Goal: Task Accomplishment & Management: Manage account settings

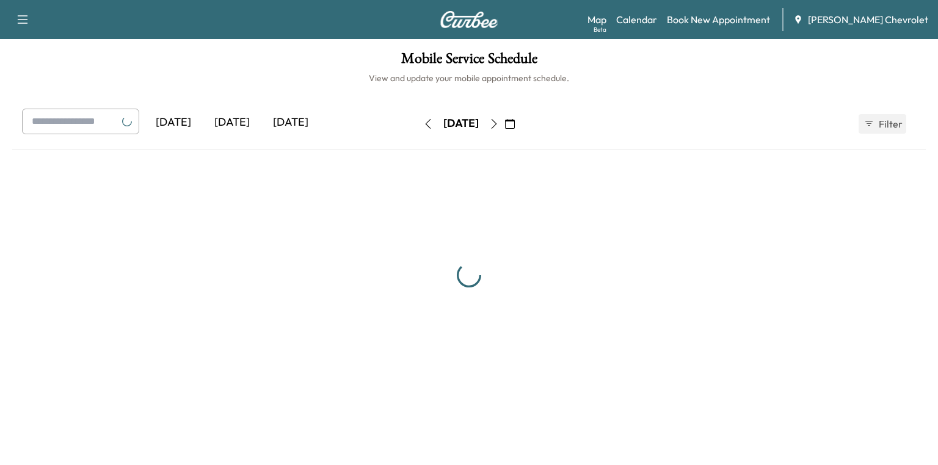
click at [237, 120] on div "[DATE]" at bounding box center [232, 123] width 59 height 28
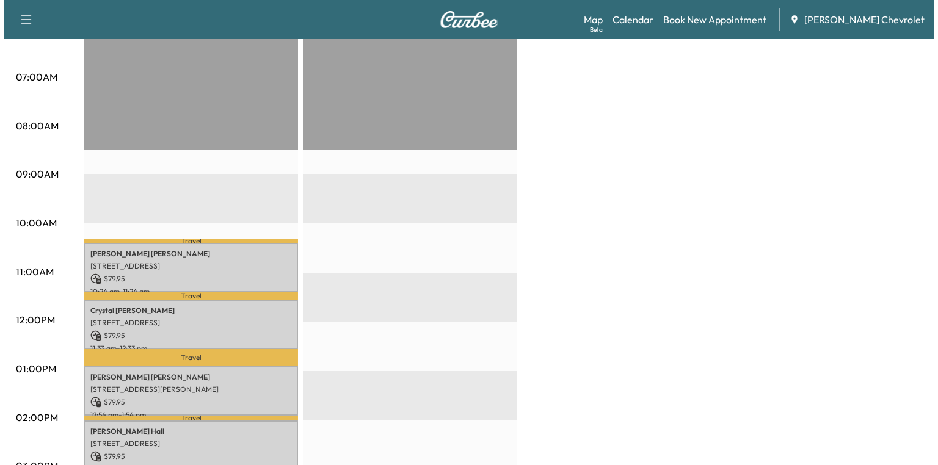
scroll to position [293, 0]
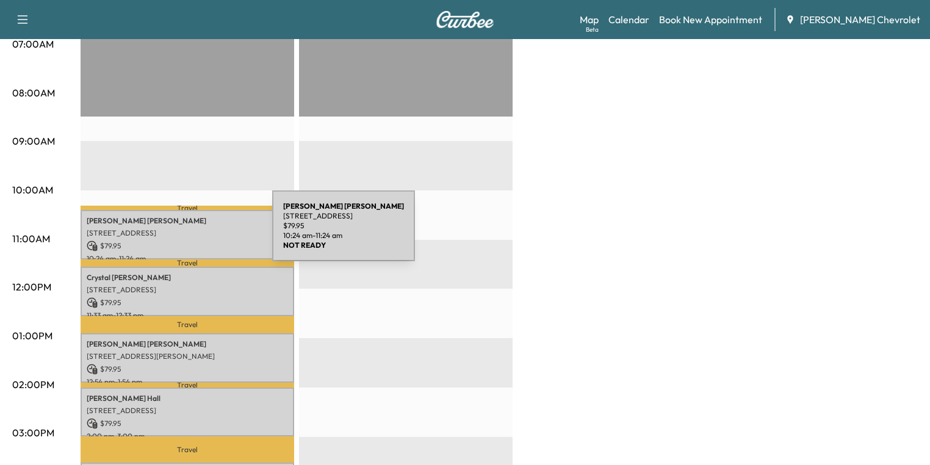
click at [181, 233] on p "[STREET_ADDRESS]" at bounding box center [187, 233] width 201 height 10
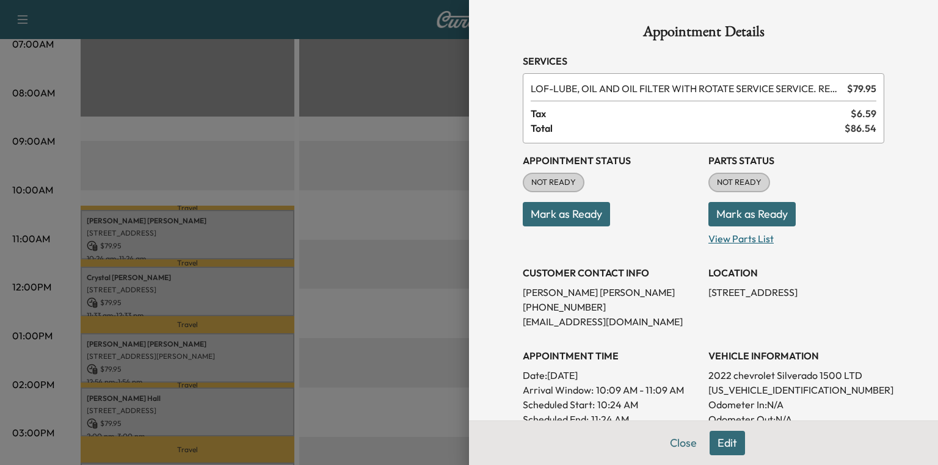
click at [733, 241] on p "View Parts List" at bounding box center [796, 236] width 176 height 20
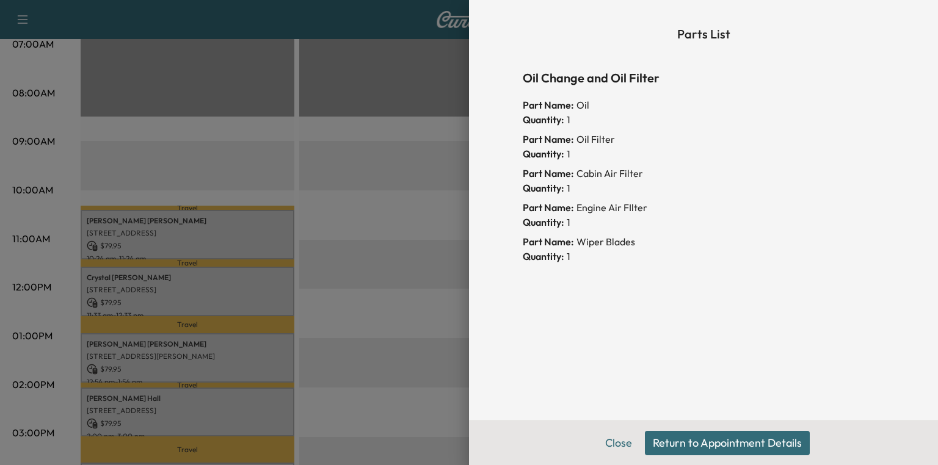
click at [682, 441] on button "Return to Appointment Details" at bounding box center [727, 443] width 165 height 24
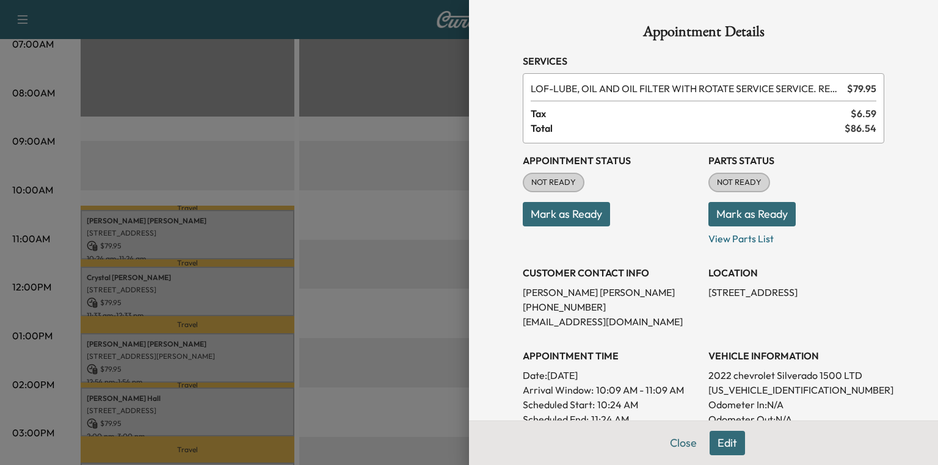
click at [739, 211] on button "Mark as Ready" at bounding box center [751, 214] width 87 height 24
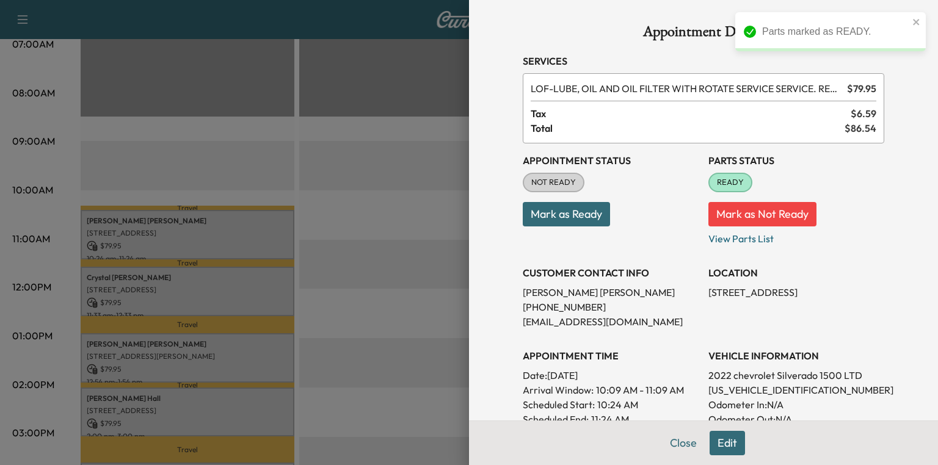
click at [173, 292] on div at bounding box center [469, 232] width 938 height 465
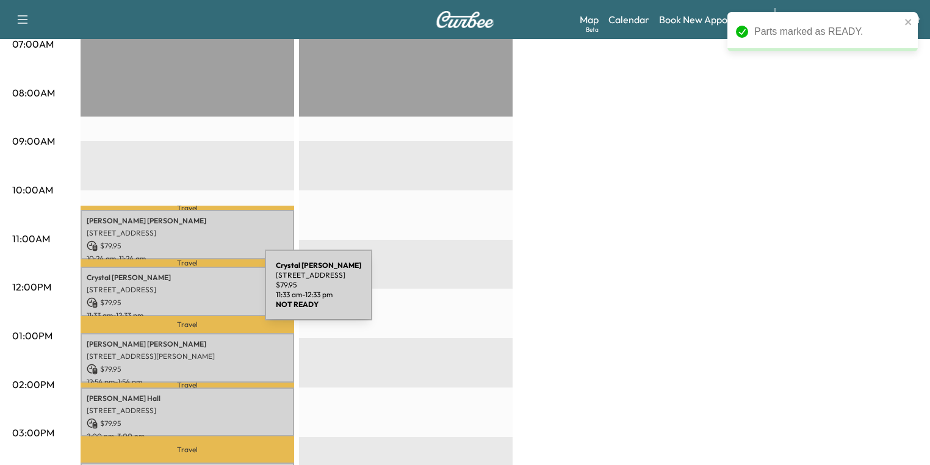
click at [173, 292] on div "[PERSON_NAME] [STREET_ADDRESS][PERSON_NAME] $ 79.95 11:33 am - 12:33 pm" at bounding box center [188, 291] width 214 height 49
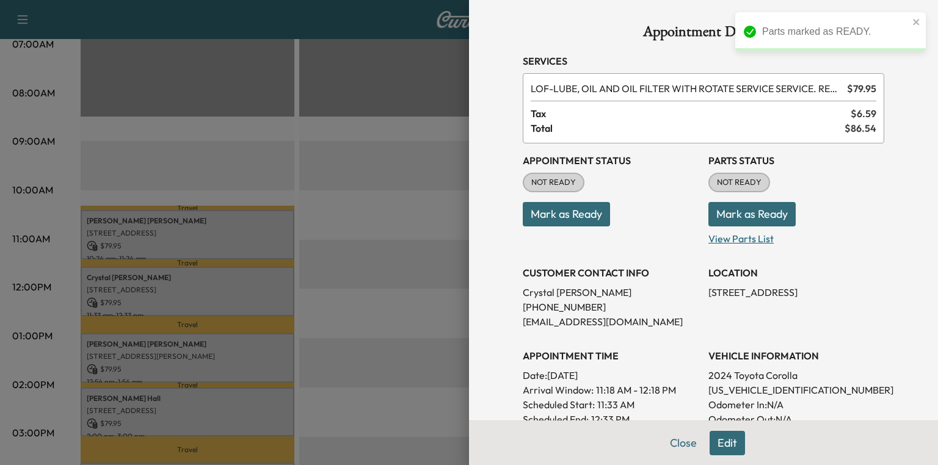
click at [750, 239] on p "View Parts List" at bounding box center [796, 236] width 176 height 20
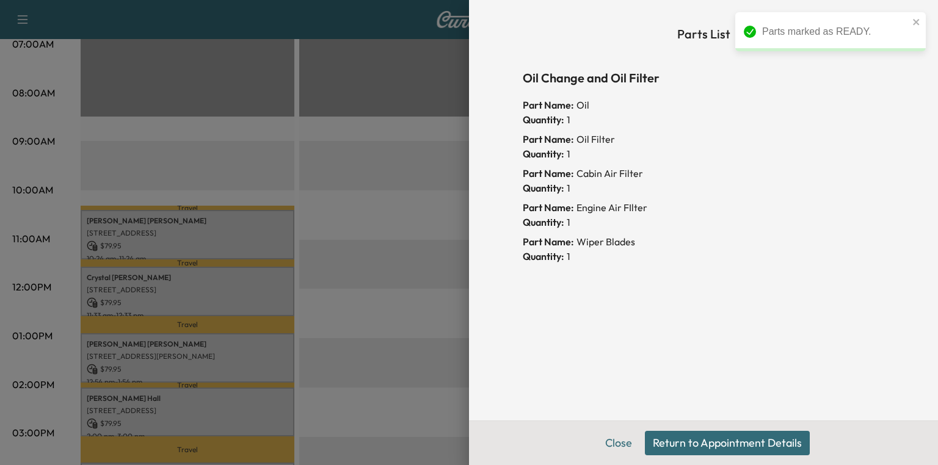
click at [737, 440] on button "Return to Appointment Details" at bounding box center [727, 443] width 165 height 24
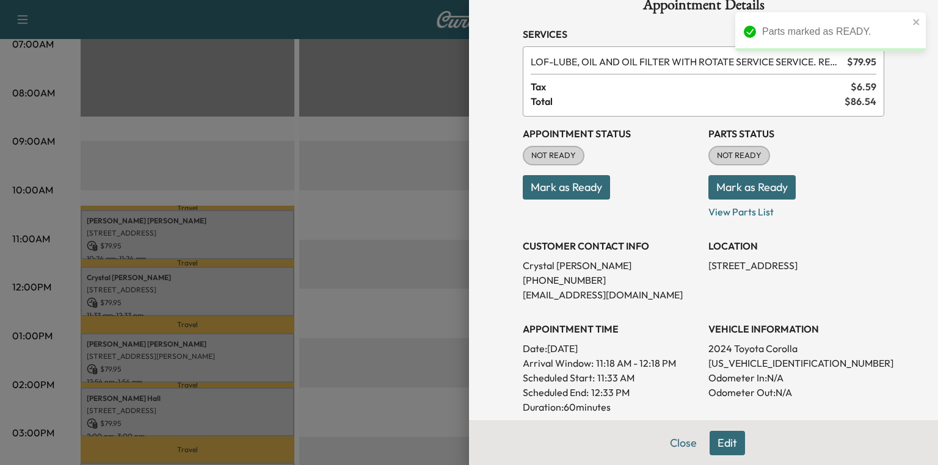
scroll to position [49, 0]
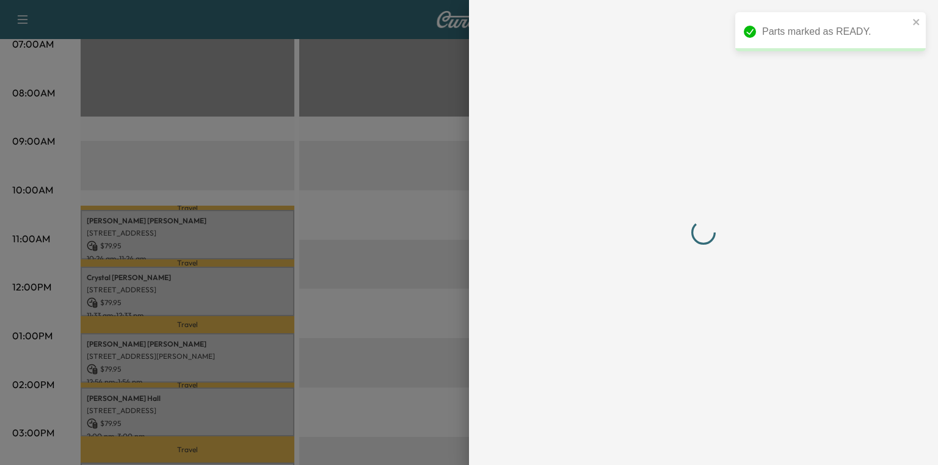
click at [758, 341] on div at bounding box center [703, 232] width 361 height 416
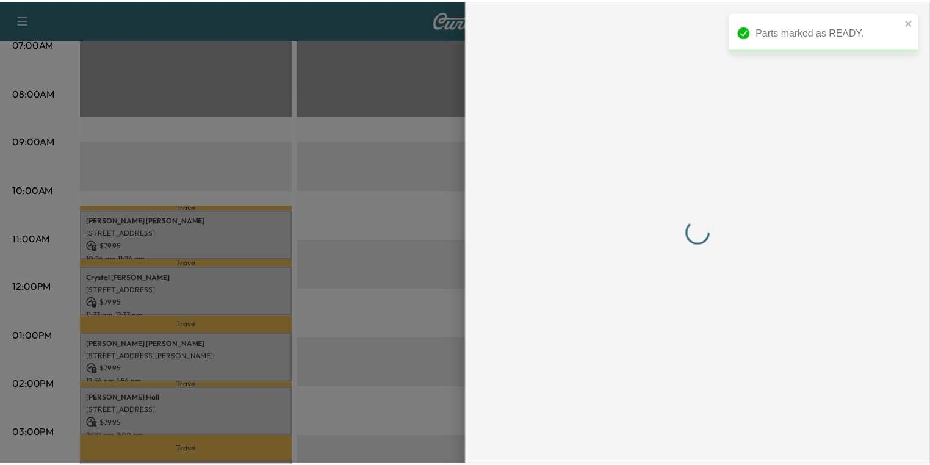
scroll to position [0, 0]
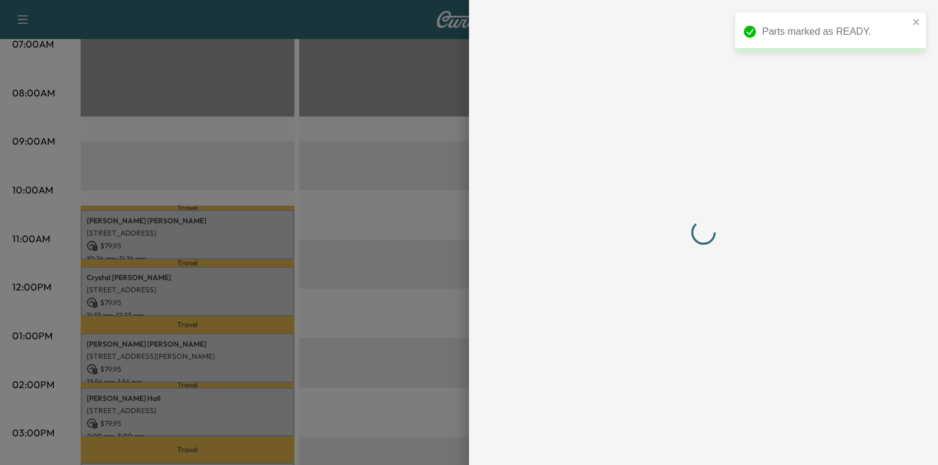
click at [758, 341] on div at bounding box center [703, 232] width 361 height 416
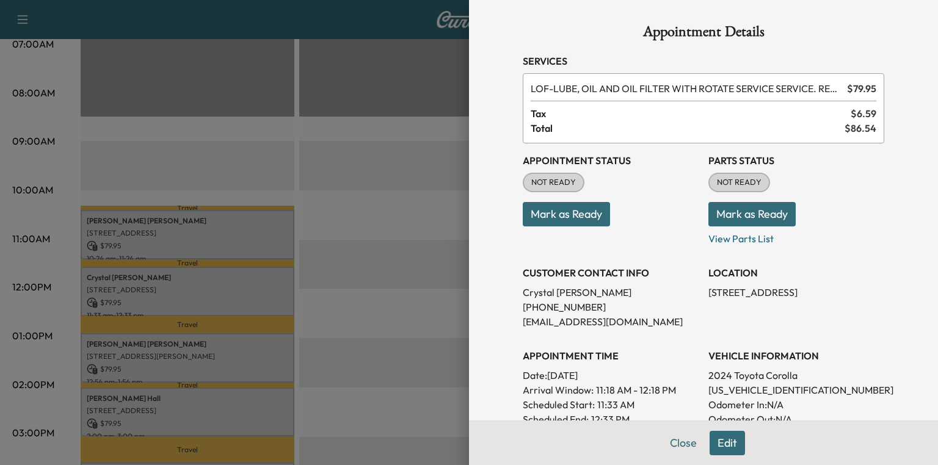
click at [764, 387] on p "[US_VEHICLE_IDENTIFICATION_NUMBER]" at bounding box center [796, 390] width 176 height 15
copy p "[US_VEHICLE_IDENTIFICATION_NUMBER]"
click at [729, 210] on button "Mark as Ready" at bounding box center [751, 214] width 87 height 24
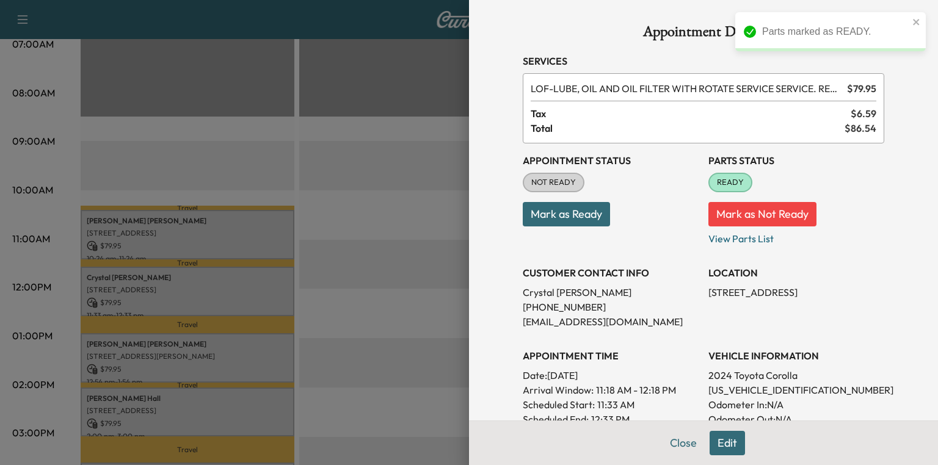
click at [368, 219] on div at bounding box center [469, 232] width 938 height 465
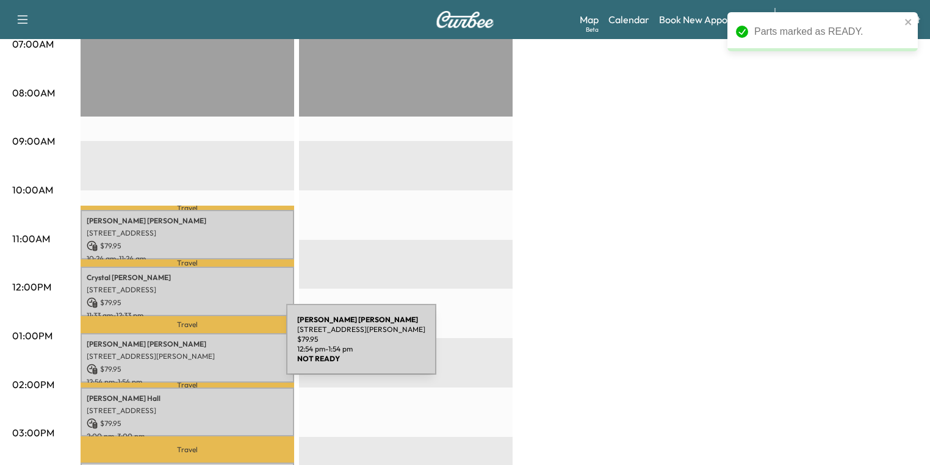
click at [195, 347] on div "[PERSON_NAME] [STREET_ADDRESS][PERSON_NAME] $ 79.95 12:54 pm - 1:54 pm" at bounding box center [188, 357] width 214 height 49
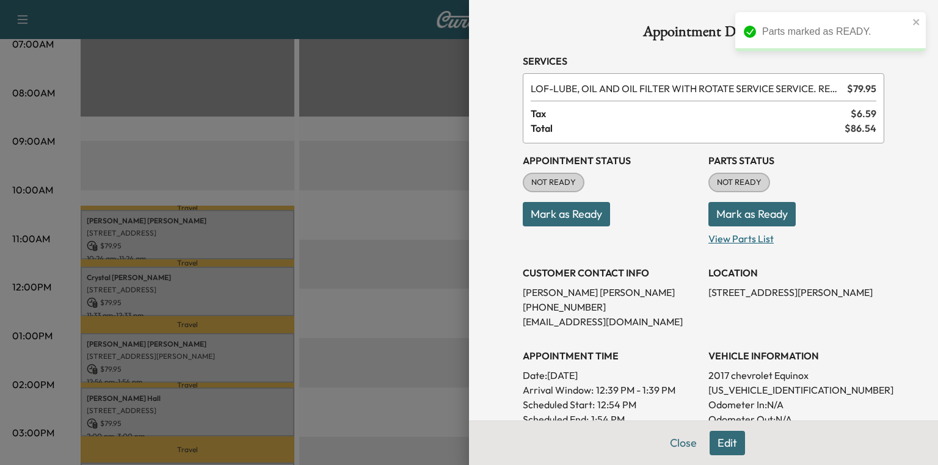
click at [720, 240] on p "View Parts List" at bounding box center [796, 236] width 176 height 20
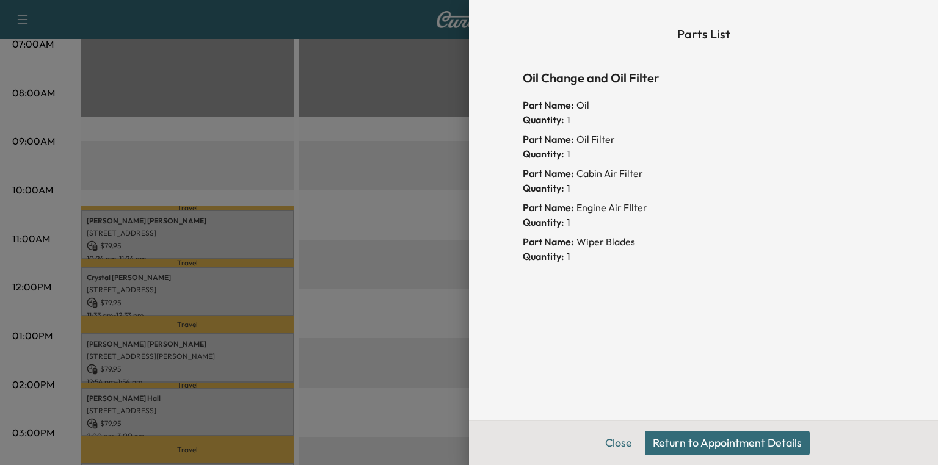
click at [715, 435] on button "Return to Appointment Details" at bounding box center [727, 443] width 165 height 24
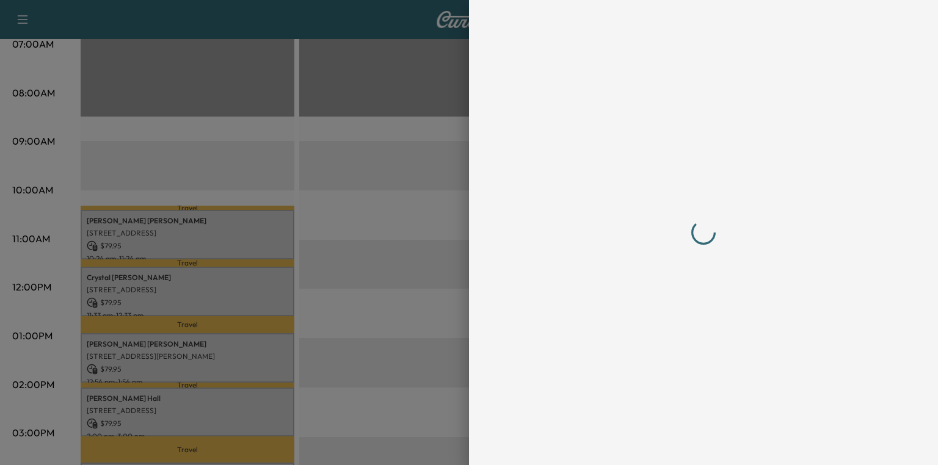
click at [770, 389] on div at bounding box center [703, 232] width 361 height 416
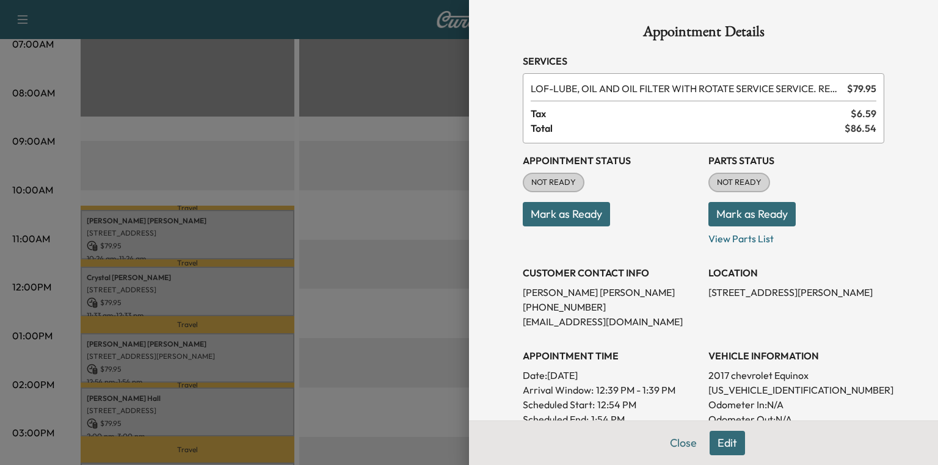
drag, startPoint x: 770, startPoint y: 389, endPoint x: 745, endPoint y: 387, distance: 25.7
click at [745, 387] on p "[US_VEHICLE_IDENTIFICATION_NUMBER]" at bounding box center [796, 390] width 176 height 15
copy p "[US_VEHICLE_IDENTIFICATION_NUMBER]"
click at [747, 216] on button "Mark as Ready" at bounding box center [751, 214] width 87 height 24
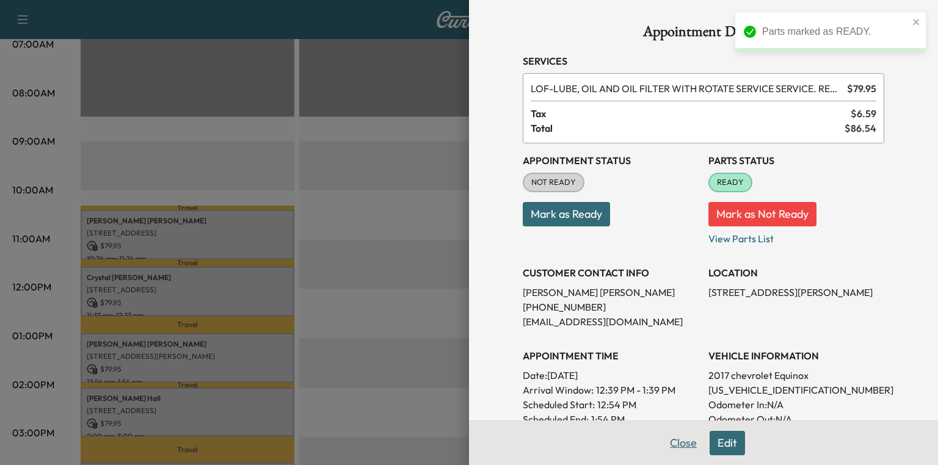
click at [679, 443] on button "Close" at bounding box center [683, 443] width 43 height 24
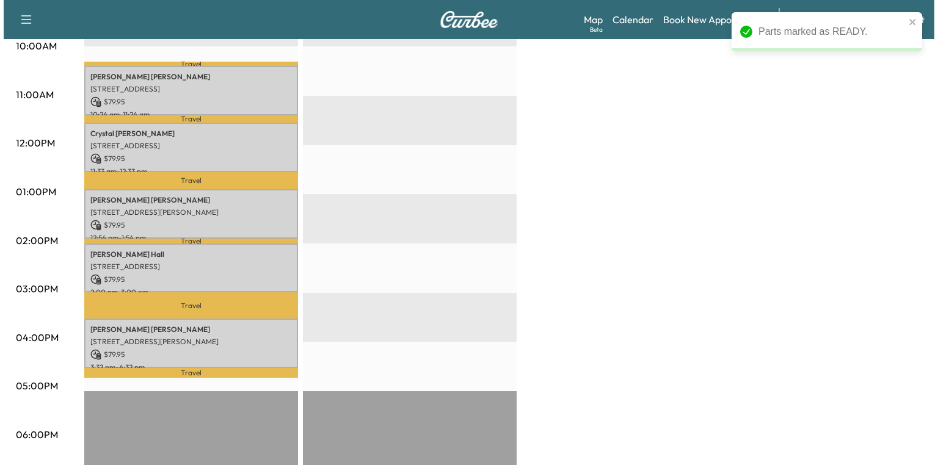
scroll to position [440, 0]
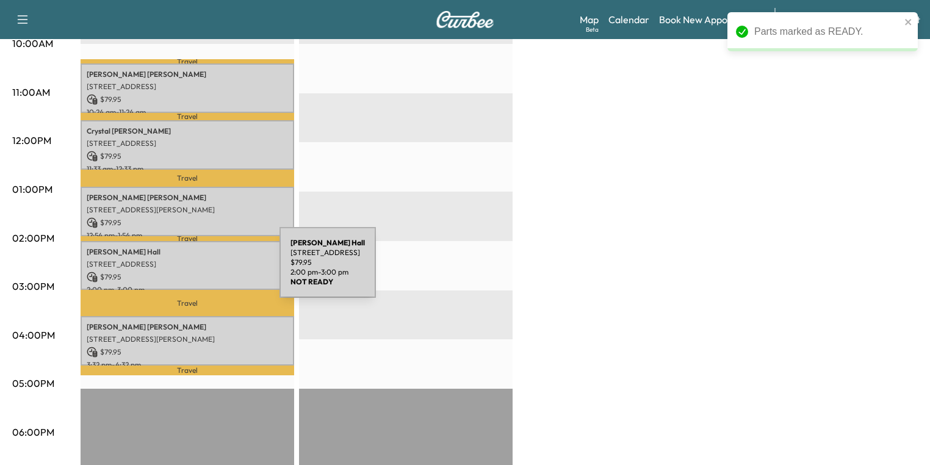
click at [188, 272] on p "$ 79.95" at bounding box center [187, 277] width 201 height 11
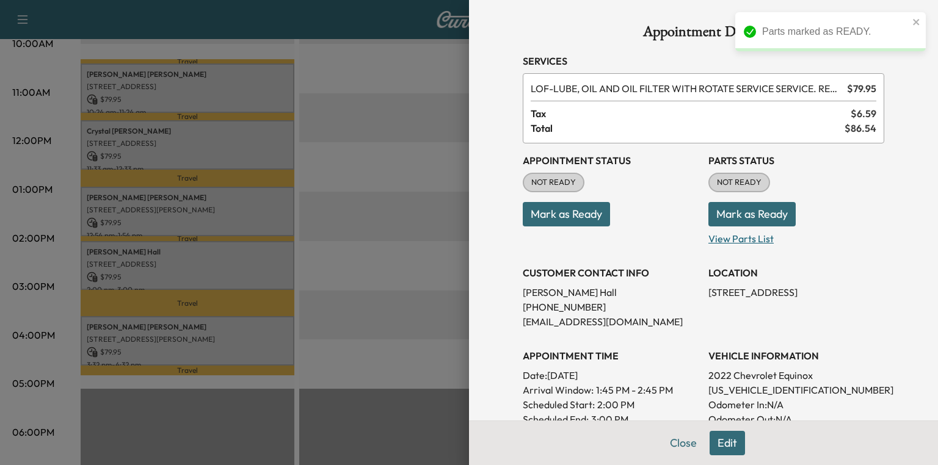
click at [749, 242] on p "View Parts List" at bounding box center [796, 236] width 176 height 20
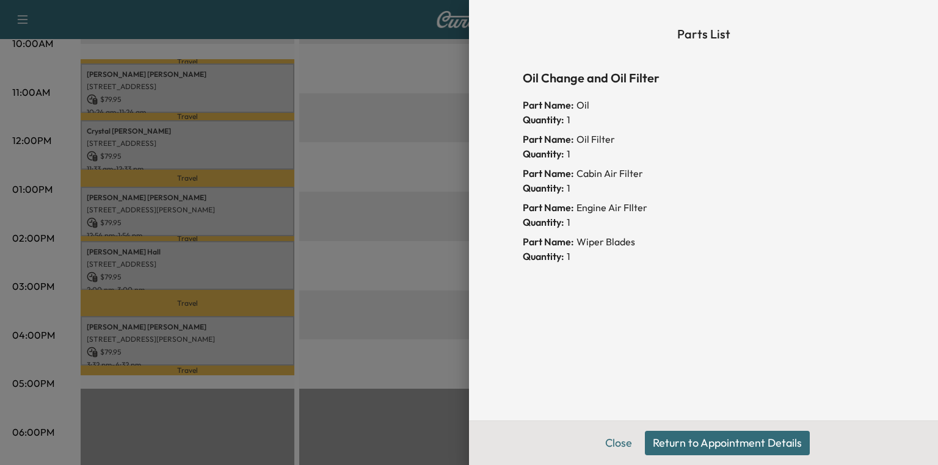
click at [737, 440] on button "Return to Appointment Details" at bounding box center [727, 443] width 165 height 24
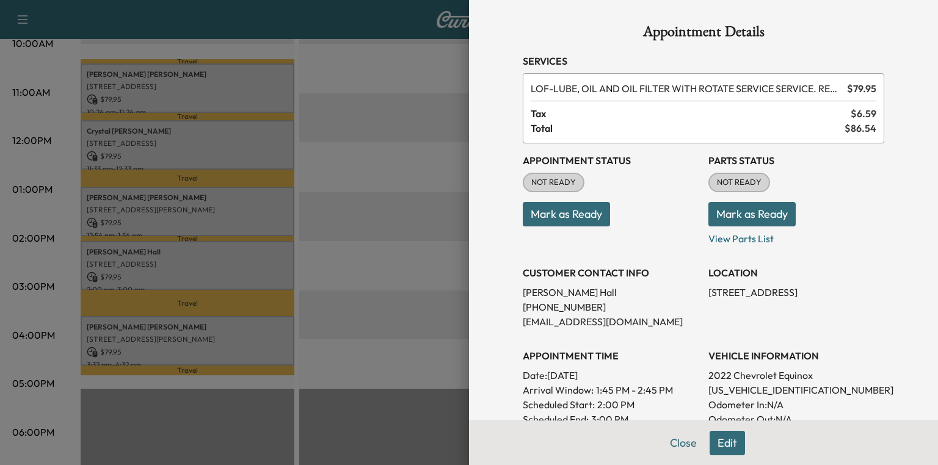
click at [168, 213] on div at bounding box center [469, 232] width 938 height 465
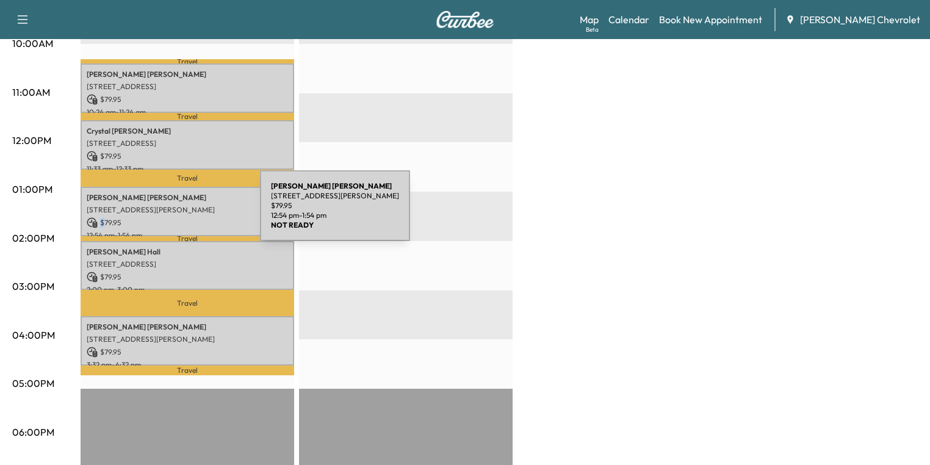
click at [168, 217] on p "$ 79.95" at bounding box center [187, 222] width 201 height 11
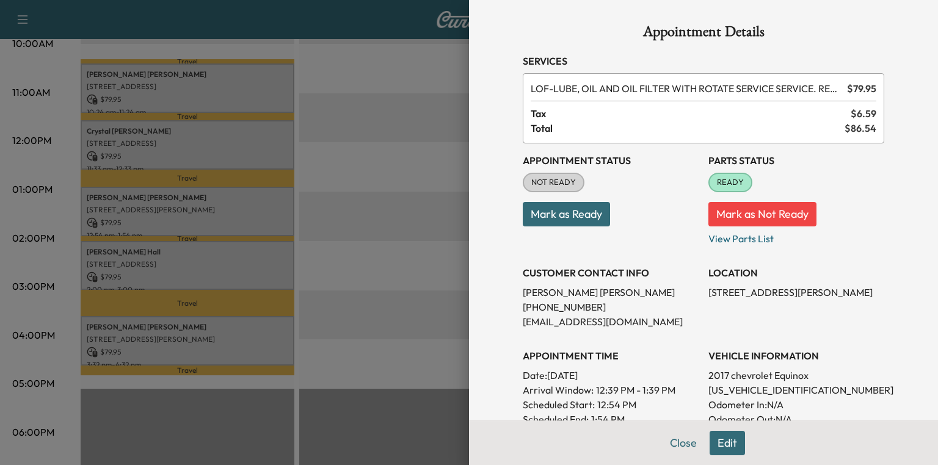
click at [238, 258] on div at bounding box center [469, 232] width 938 height 465
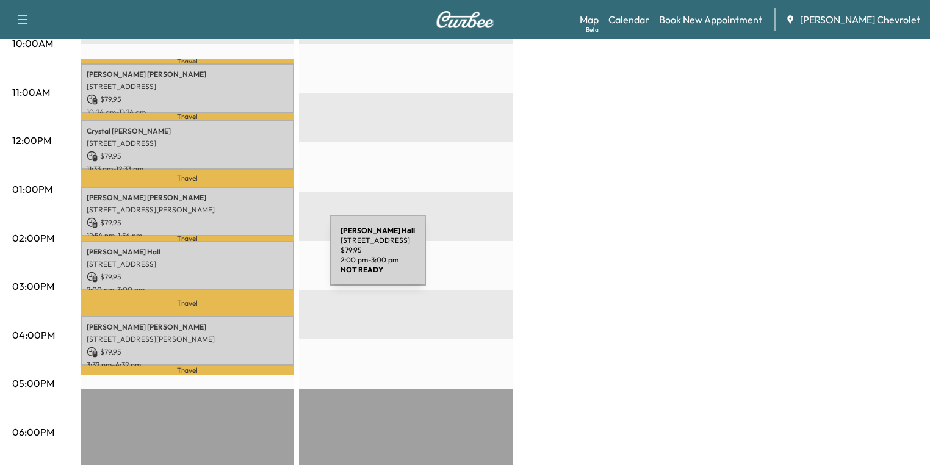
click at [238, 259] on p "[STREET_ADDRESS]" at bounding box center [187, 264] width 201 height 10
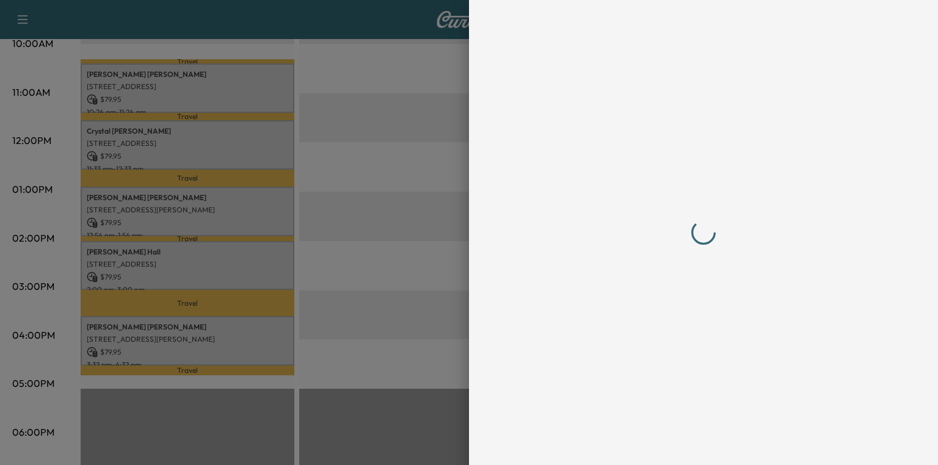
click at [763, 389] on div at bounding box center [703, 232] width 361 height 416
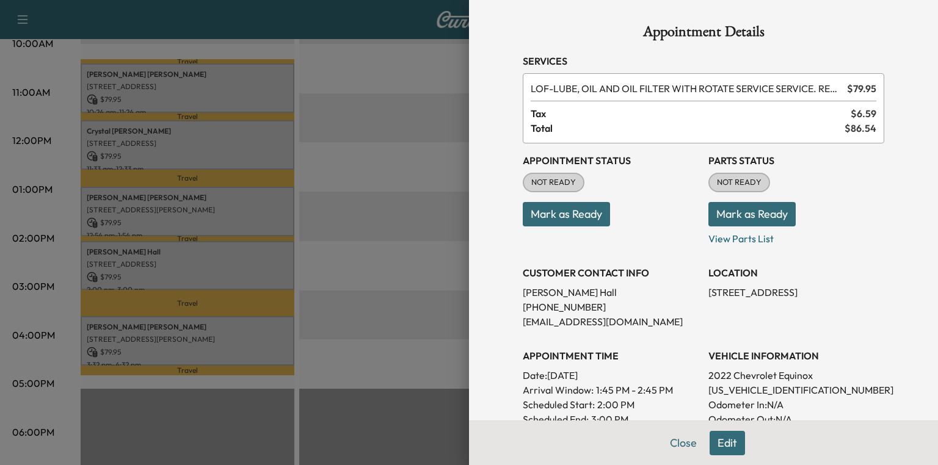
drag, startPoint x: 763, startPoint y: 389, endPoint x: 756, endPoint y: 388, distance: 7.4
click at [756, 388] on p "[US_VEHICLE_IDENTIFICATION_NUMBER]" at bounding box center [796, 390] width 176 height 15
copy p "[US_VEHICLE_IDENTIFICATION_NUMBER]"
click at [733, 242] on p "View Parts List" at bounding box center [796, 236] width 176 height 20
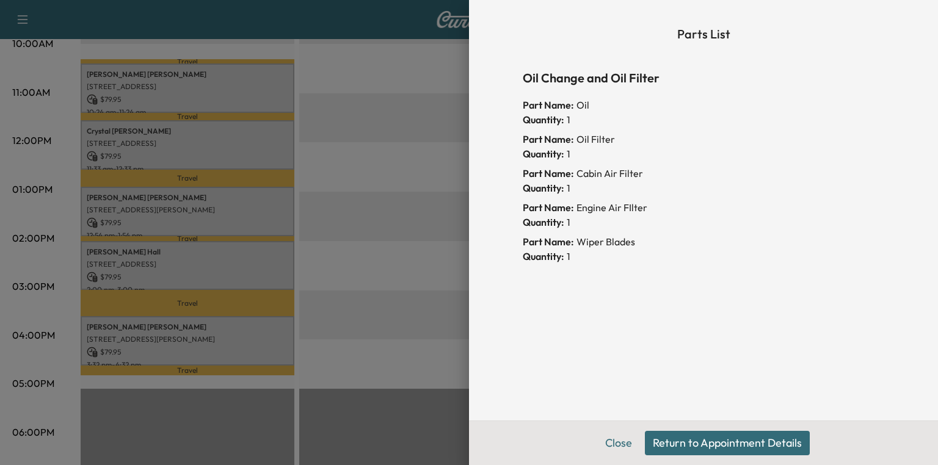
click at [677, 445] on button "Return to Appointment Details" at bounding box center [727, 443] width 165 height 24
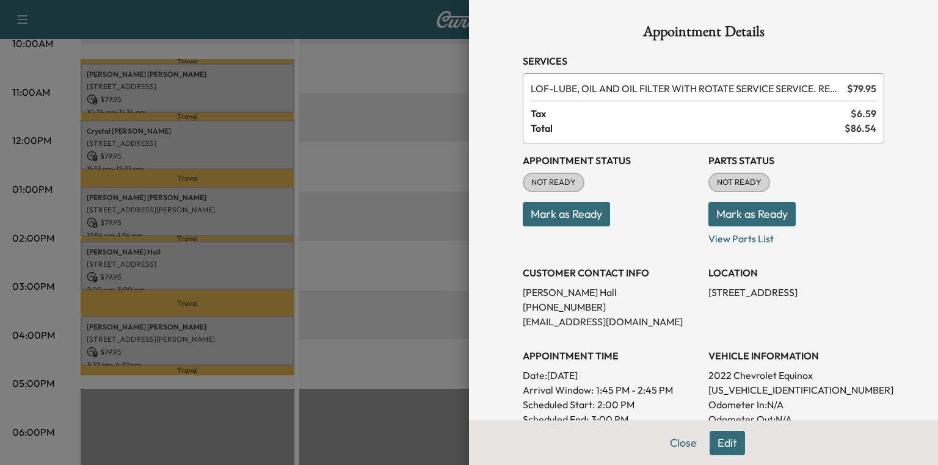
click at [734, 213] on button "Mark as Ready" at bounding box center [751, 214] width 87 height 24
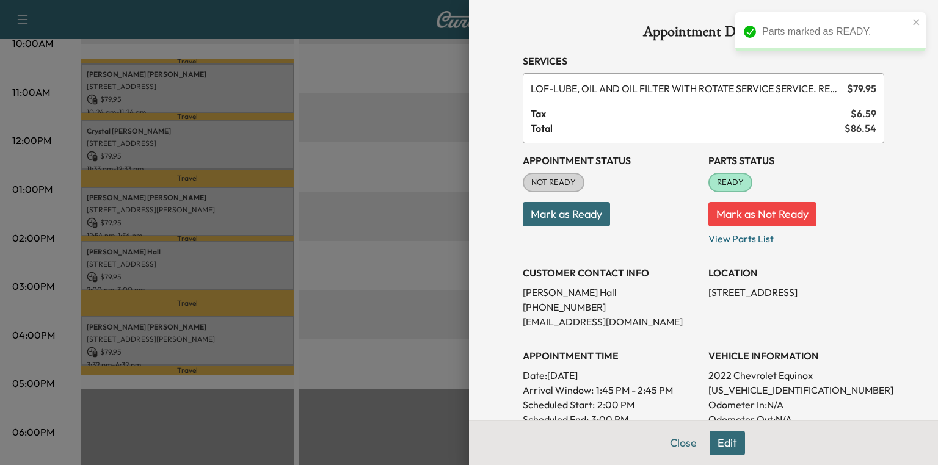
click at [138, 337] on div at bounding box center [469, 232] width 938 height 465
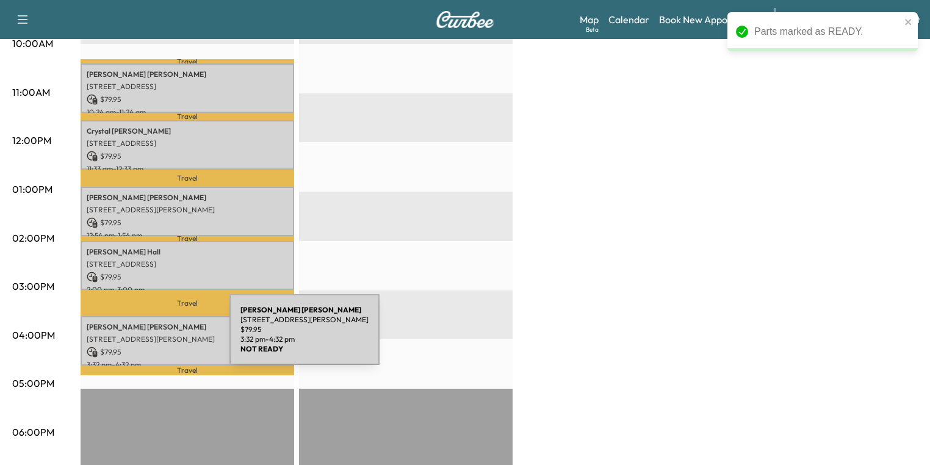
click at [138, 337] on p "[STREET_ADDRESS][PERSON_NAME]" at bounding box center [187, 340] width 201 height 10
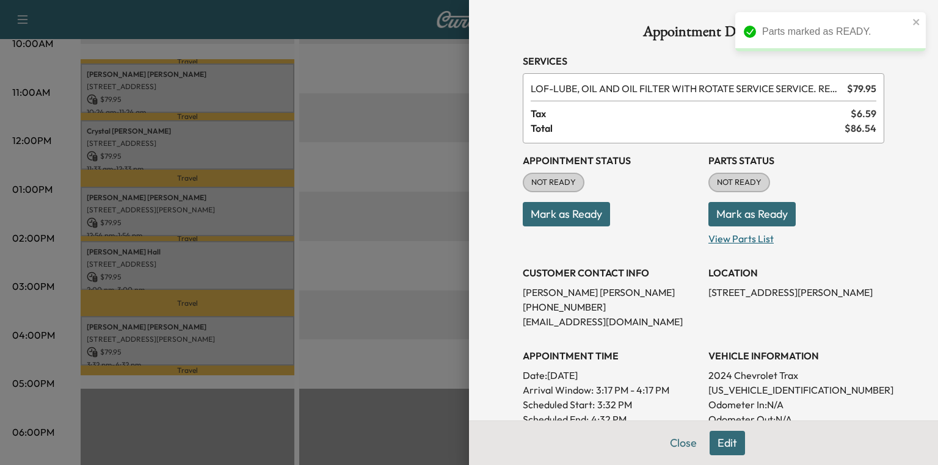
click at [720, 241] on p "View Parts List" at bounding box center [796, 236] width 176 height 20
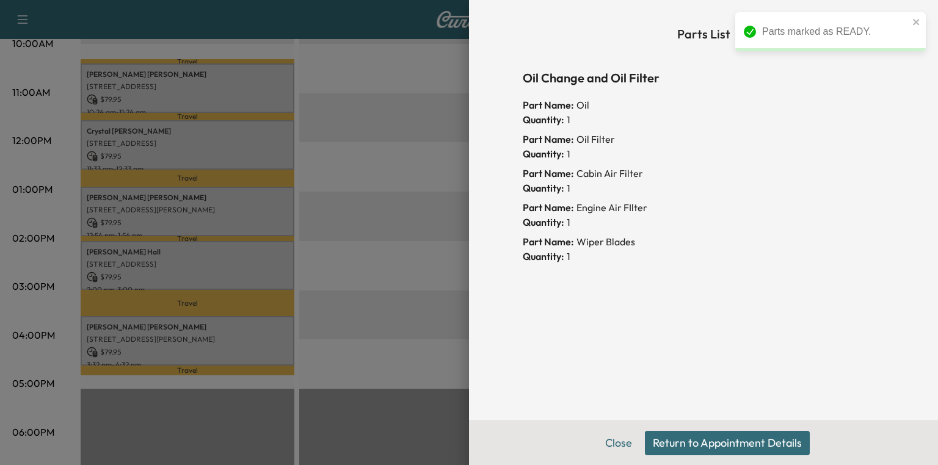
click at [693, 437] on button "Return to Appointment Details" at bounding box center [727, 443] width 165 height 24
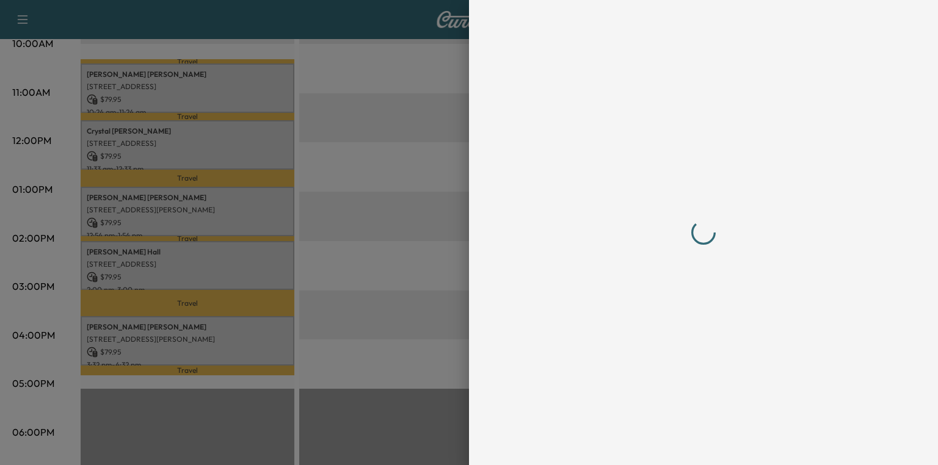
click at [769, 386] on div at bounding box center [703, 232] width 361 height 416
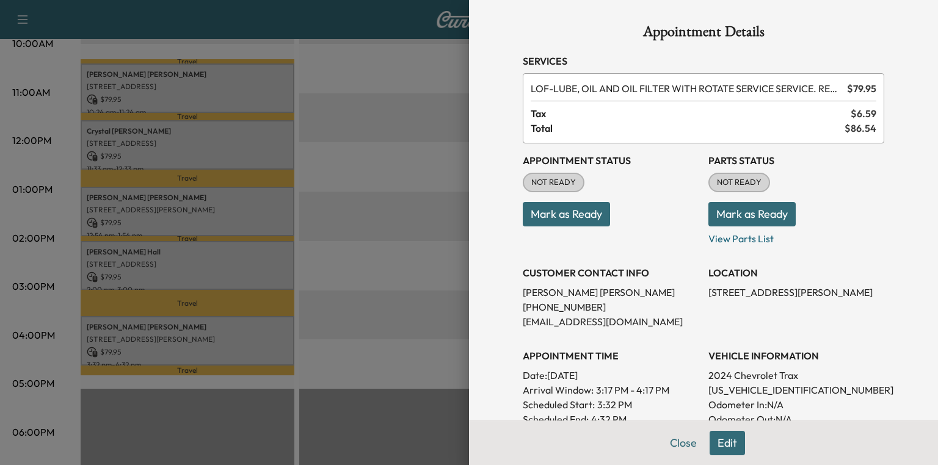
click at [769, 386] on p "[US_VEHICLE_IDENTIFICATION_NUMBER]" at bounding box center [796, 390] width 176 height 15
copy p "[US_VEHICLE_IDENTIFICATION_NUMBER]"
